Goal: Obtain resource: Obtain resource

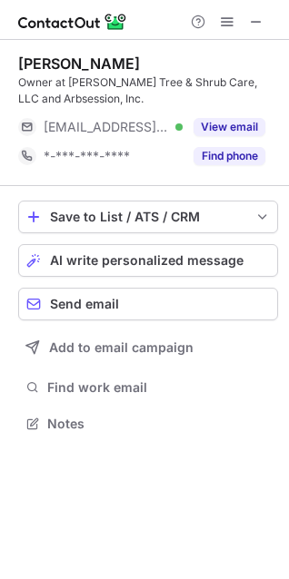
scroll to position [411, 289]
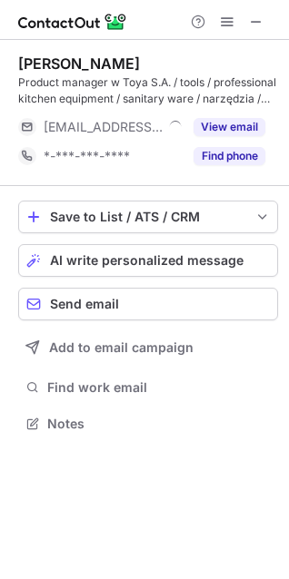
scroll to position [411, 289]
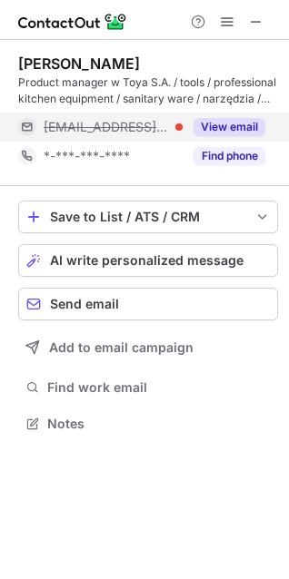
click at [219, 121] on button "View email" at bounding box center [229, 127] width 72 height 18
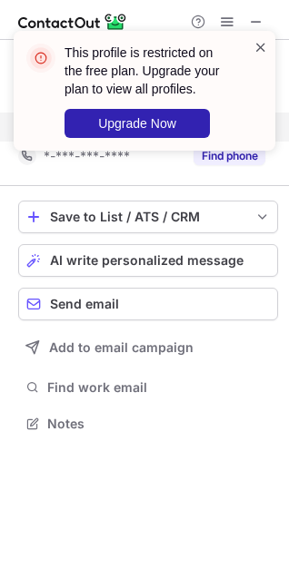
click at [261, 47] on span at bounding box center [260, 47] width 15 height 18
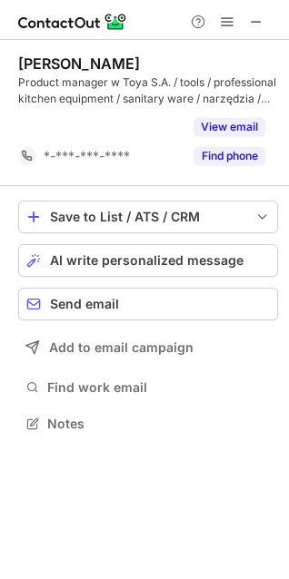
scroll to position [382, 289]
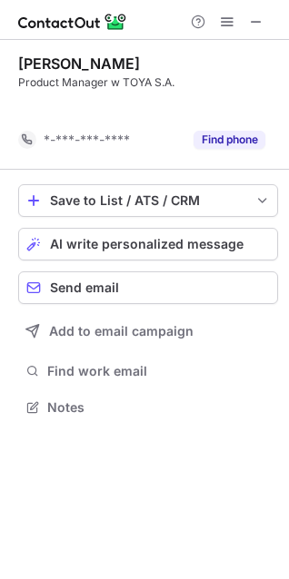
scroll to position [366, 289]
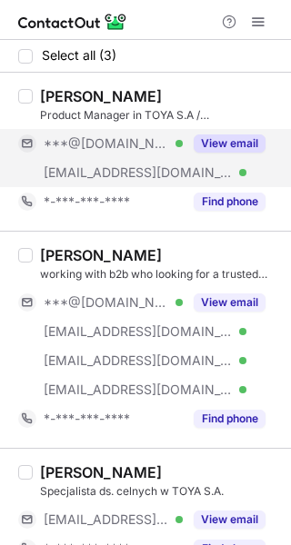
click at [238, 143] on button "View email" at bounding box center [229, 143] width 72 height 18
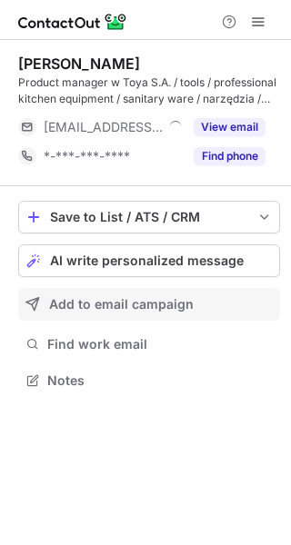
scroll to position [368, 291]
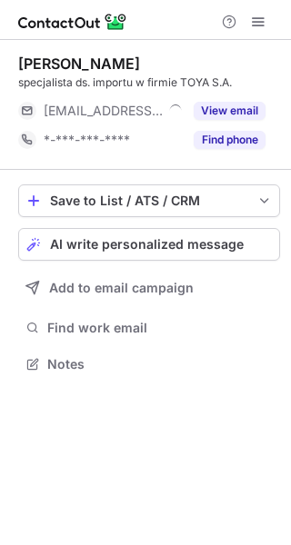
scroll to position [351, 291]
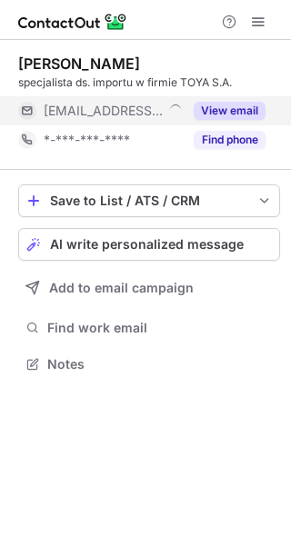
click at [233, 112] on button "View email" at bounding box center [229, 111] width 72 height 18
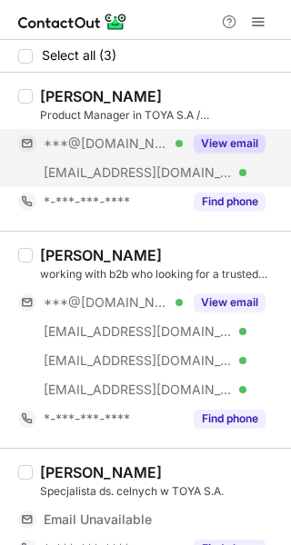
click at [226, 135] on button "View email" at bounding box center [229, 143] width 72 height 18
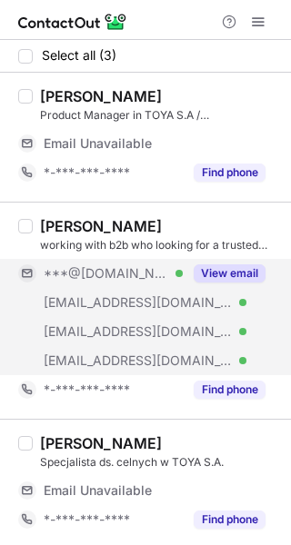
click at [223, 266] on button "View email" at bounding box center [229, 273] width 72 height 18
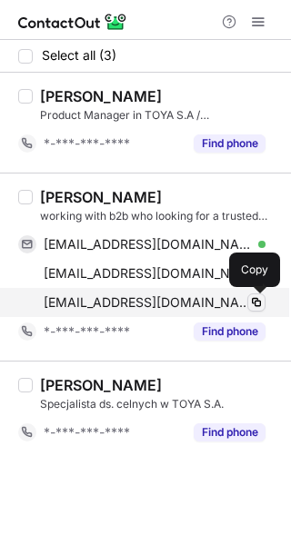
click at [251, 304] on span at bounding box center [256, 302] width 15 height 15
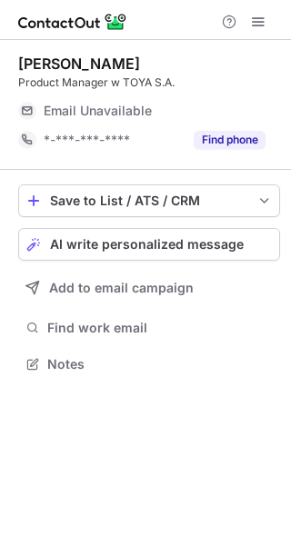
scroll to position [351, 291]
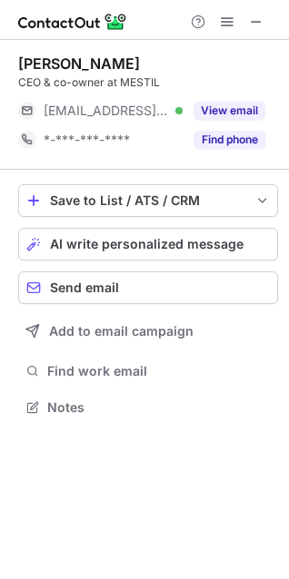
scroll to position [395, 289]
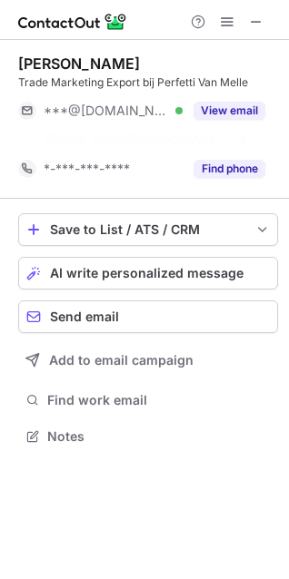
scroll to position [395, 289]
